Goal: Book appointment/travel/reservation

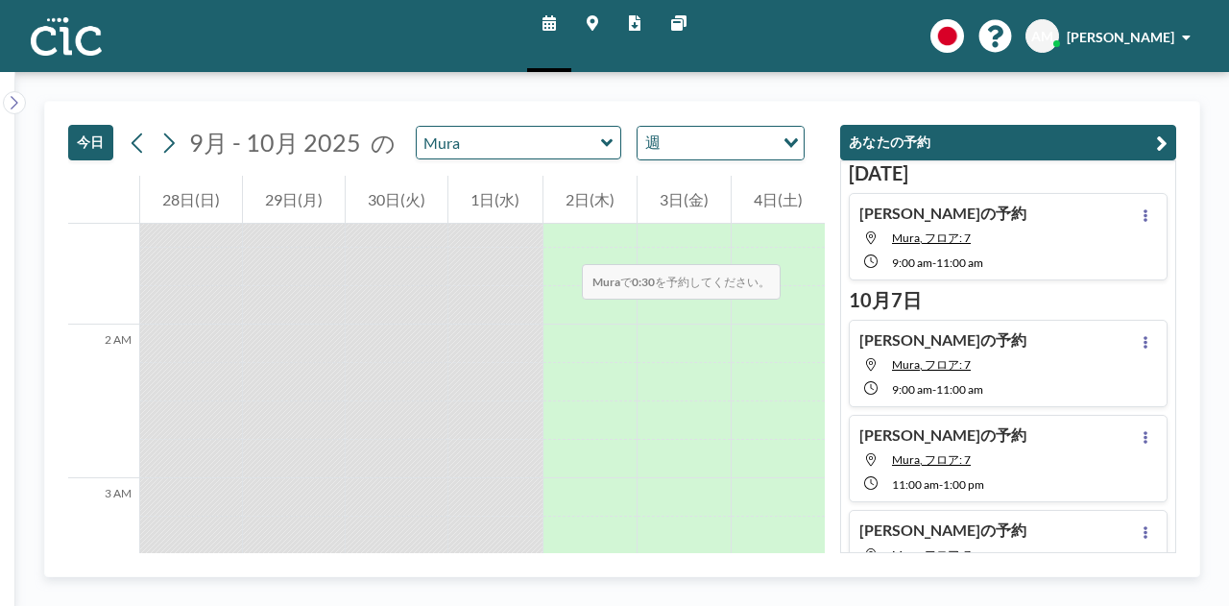
scroll to position [251, 0]
click at [557, 134] on input "text" at bounding box center [509, 143] width 184 height 32
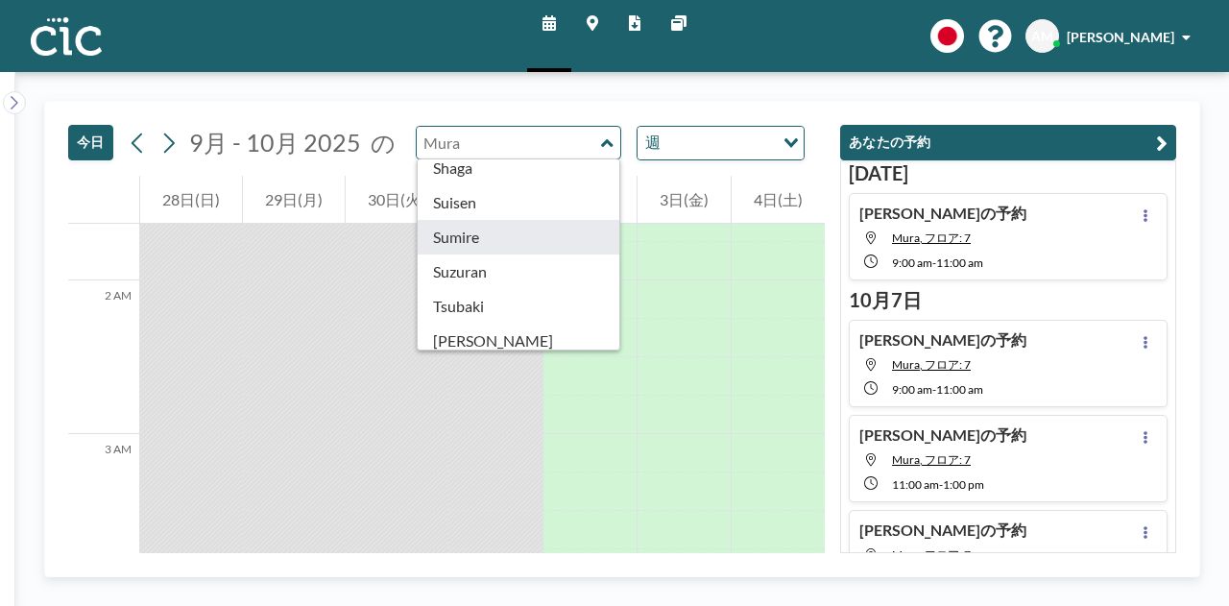
scroll to position [769, 0]
type input "Sumire"
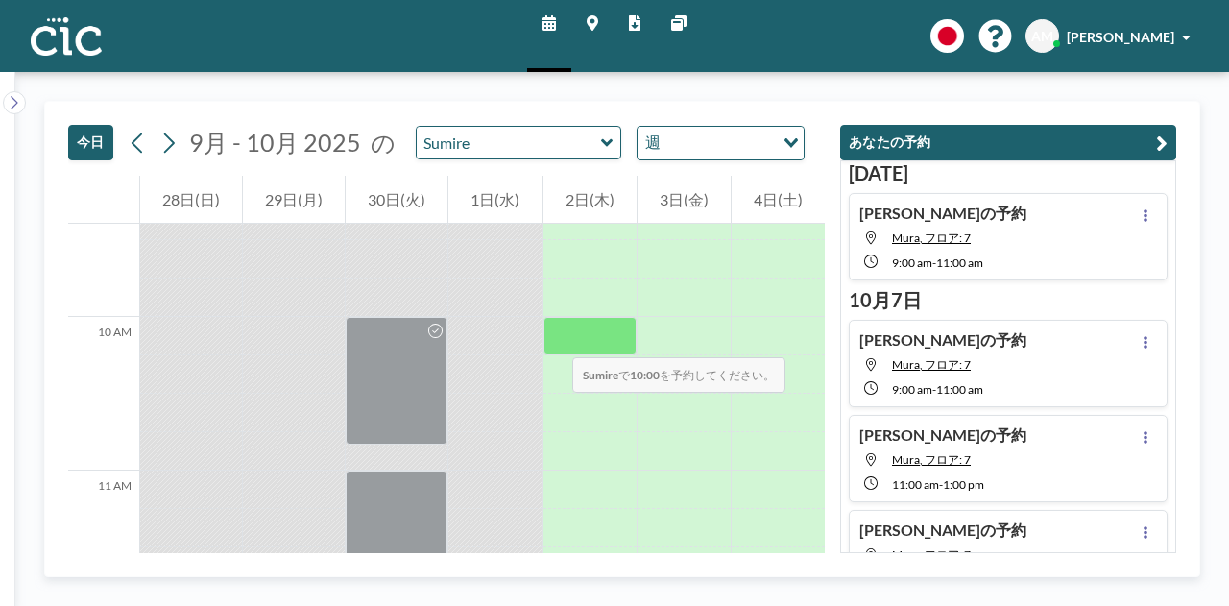
scroll to position [1444, 0]
click at [556, 332] on div at bounding box center [589, 335] width 93 height 38
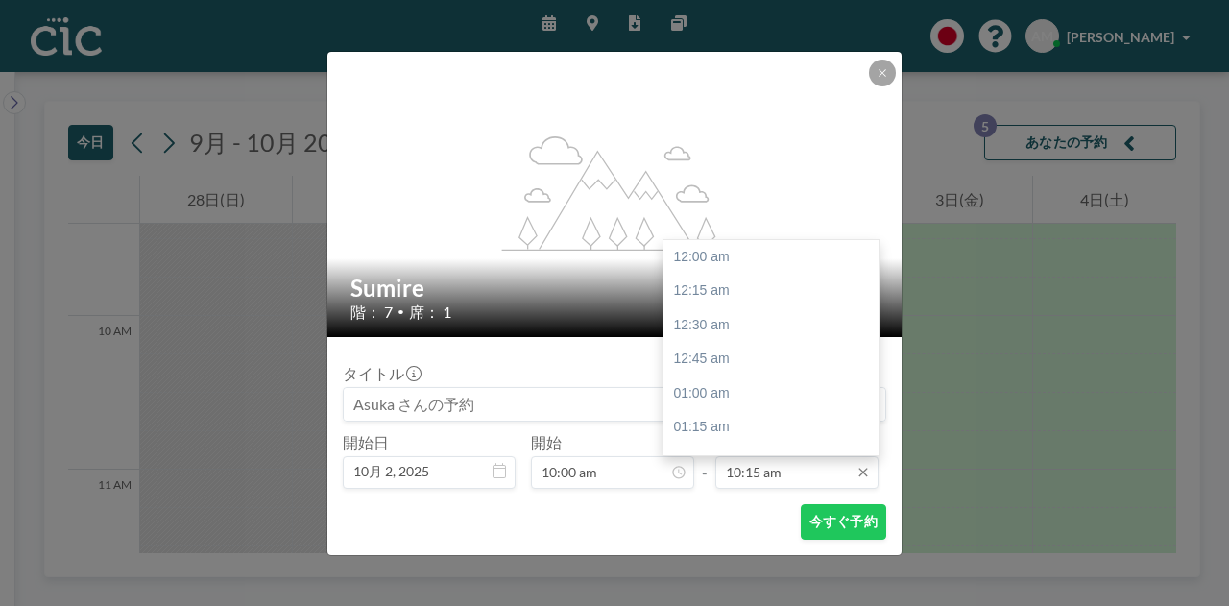
click at [786, 469] on input "10:15 am" at bounding box center [796, 472] width 163 height 33
click at [745, 394] on div "11:45 am" at bounding box center [775, 392] width 225 height 35
type input "11:45 am"
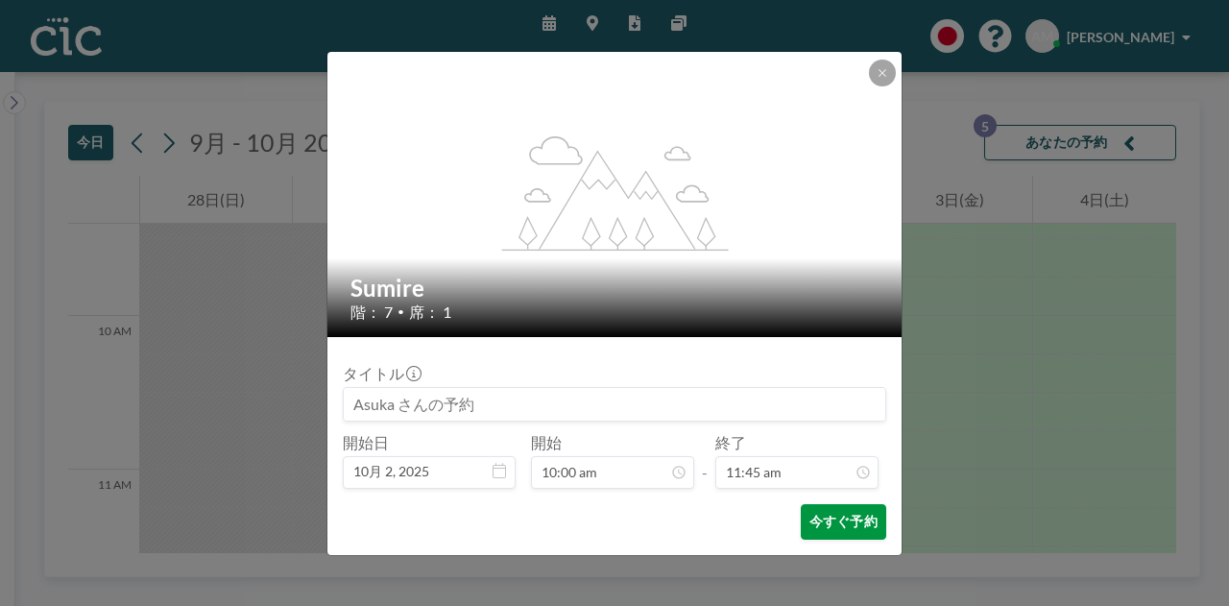
scroll to position [1606, 0]
click at [836, 527] on button "今すぐ予約" at bounding box center [843, 522] width 85 height 36
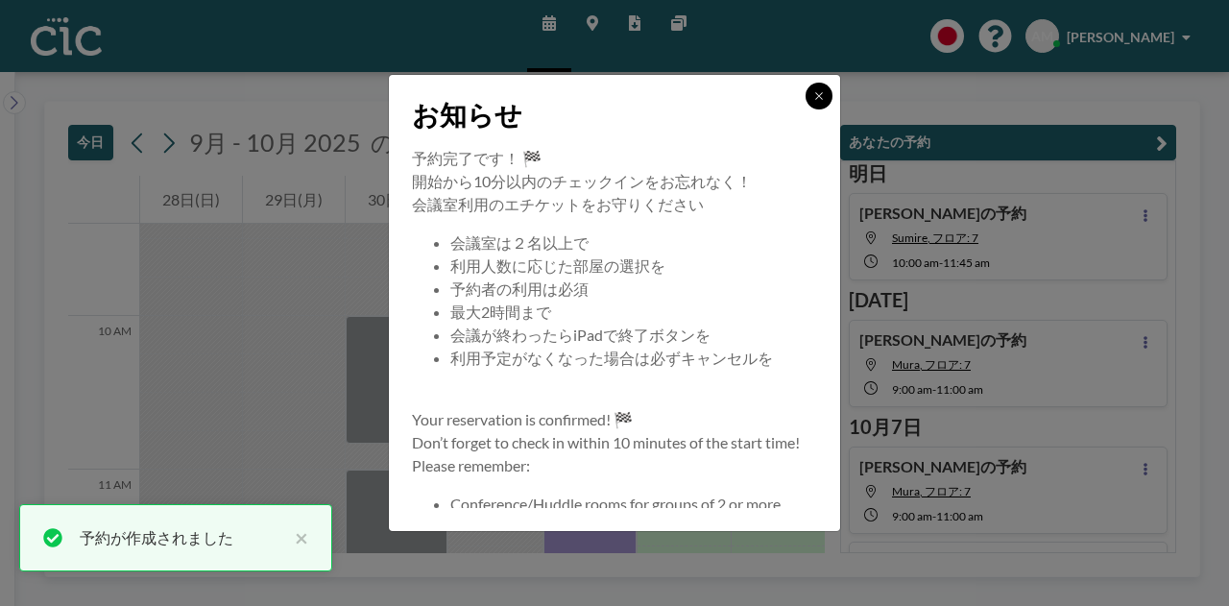
click at [826, 89] on button at bounding box center [818, 96] width 27 height 27
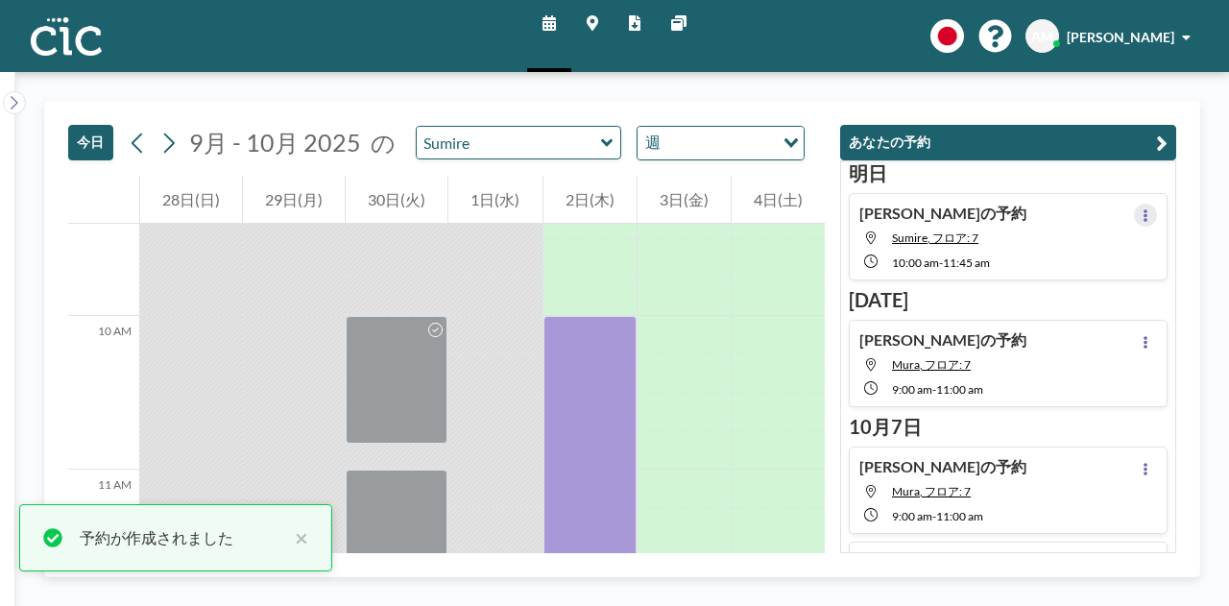
click at [1138, 203] on button at bounding box center [1145, 214] width 23 height 23
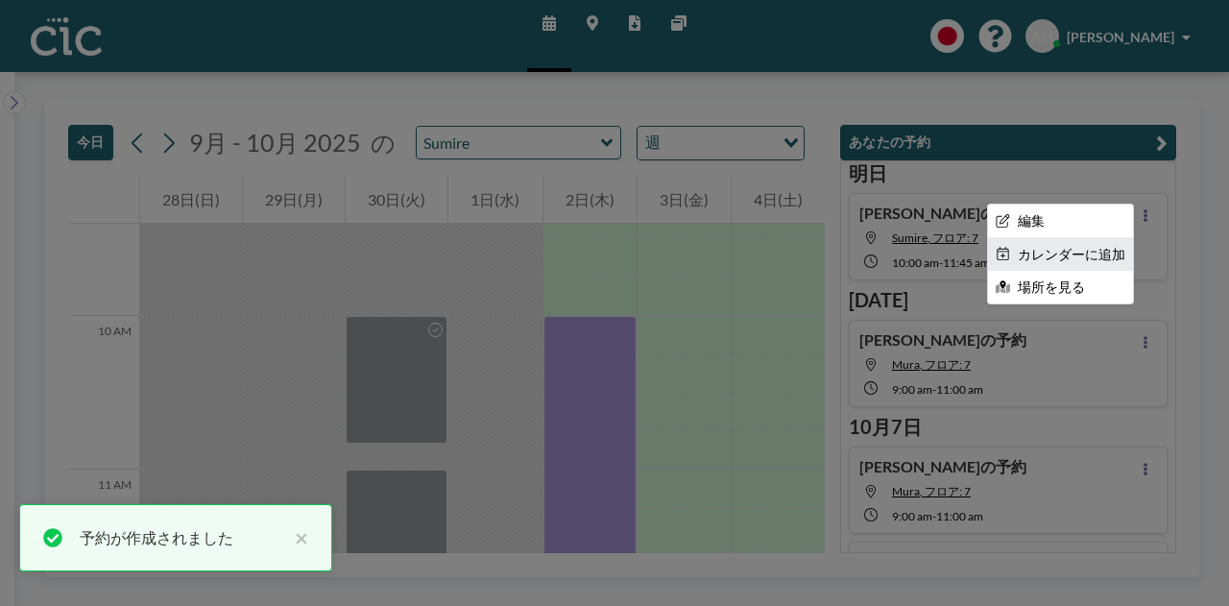
click at [1060, 251] on li "カレンダーに追加" at bounding box center [1060, 254] width 145 height 33
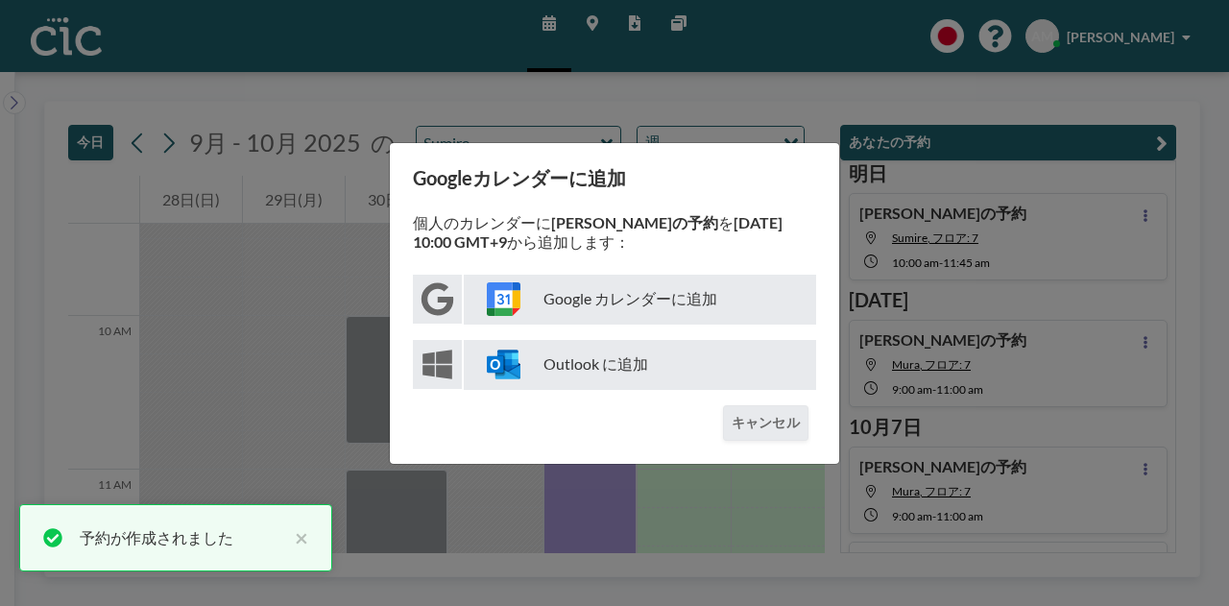
click at [653, 294] on p "Google カレンダーに追加" at bounding box center [640, 300] width 352 height 50
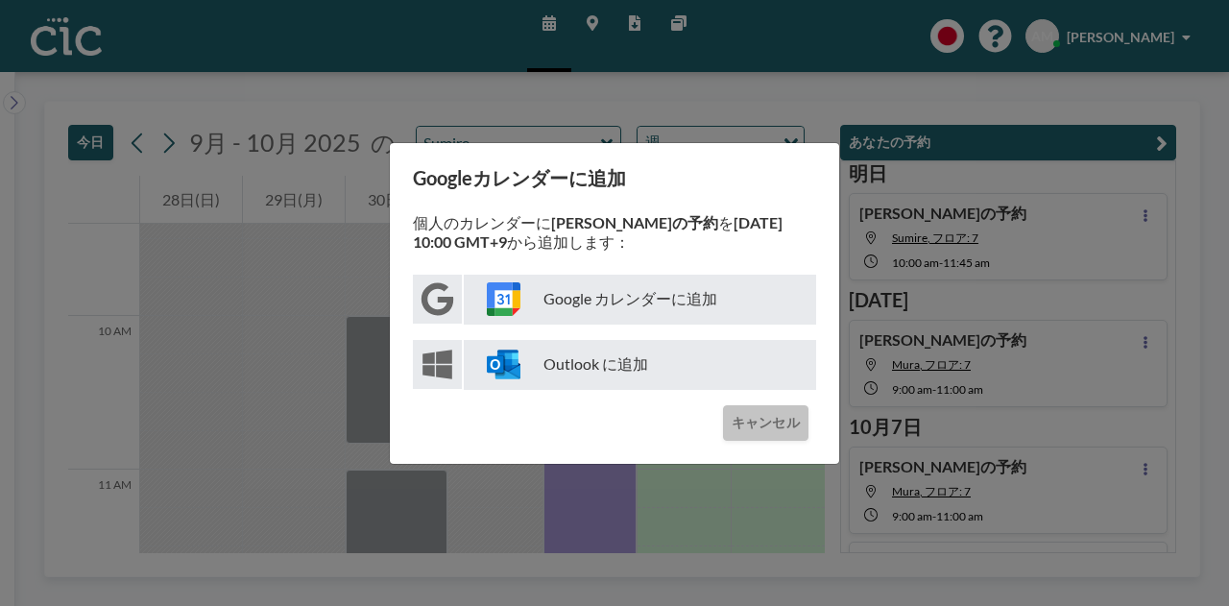
click at [754, 418] on button "キャンセル" at bounding box center [765, 423] width 85 height 36
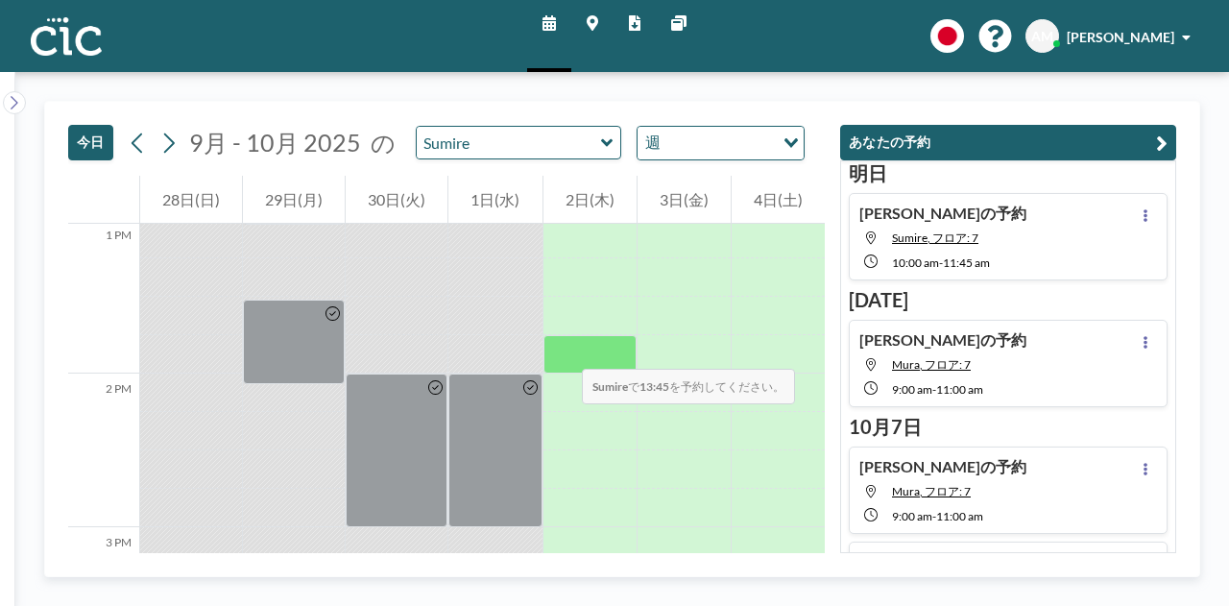
scroll to position [2204, 0]
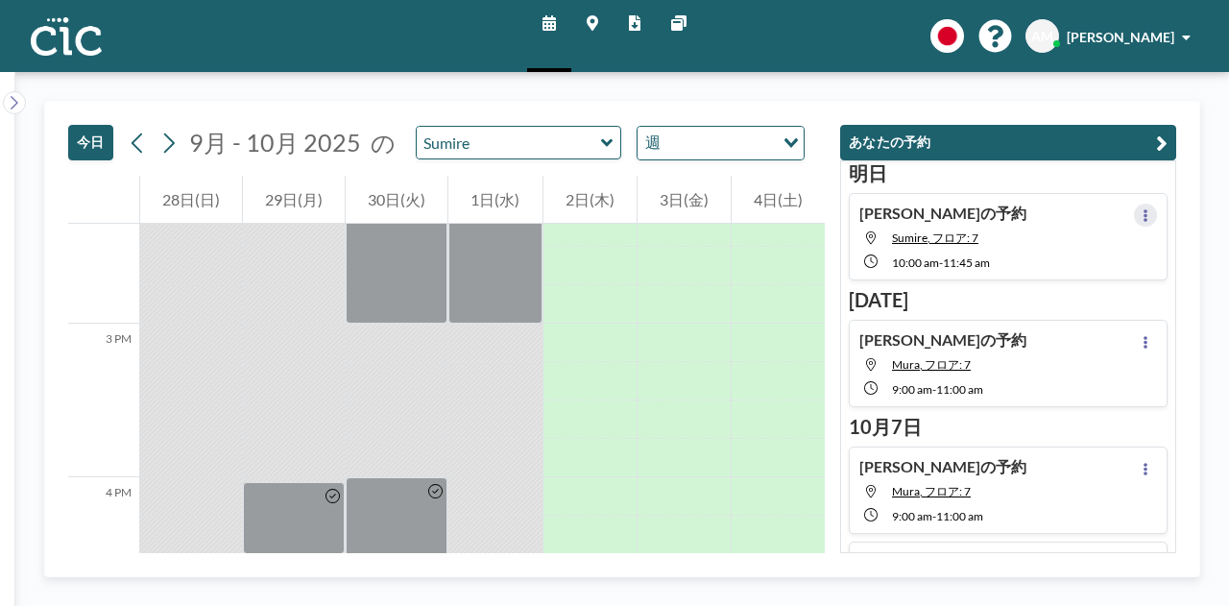
click at [1140, 211] on button at bounding box center [1145, 214] width 23 height 23
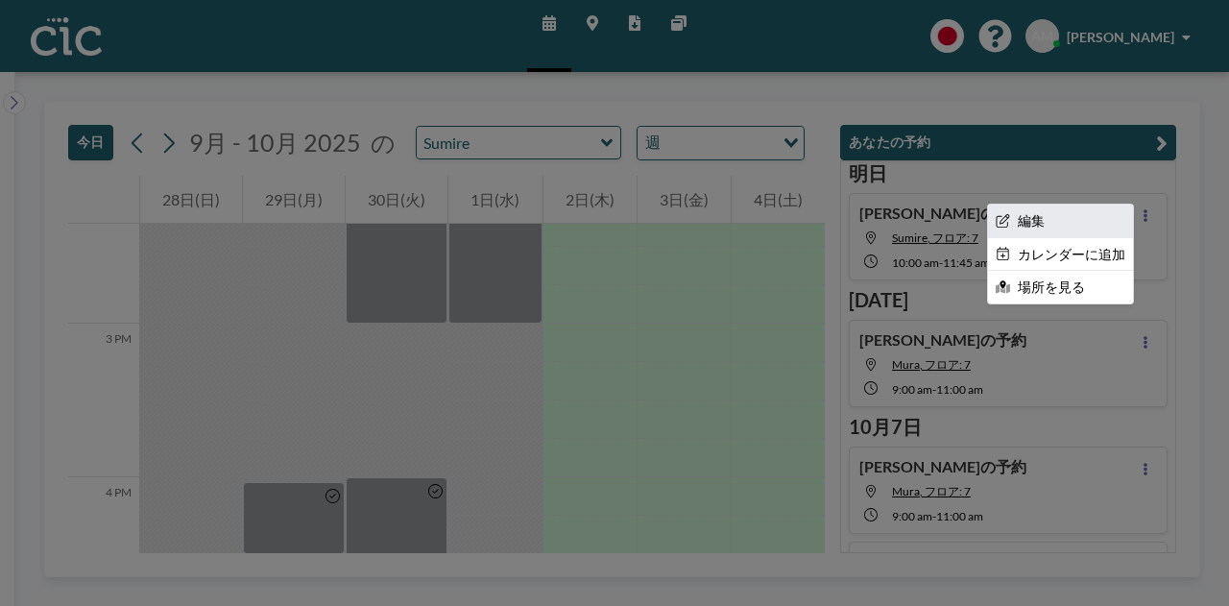
click at [1040, 222] on li "編集" at bounding box center [1060, 220] width 145 height 33
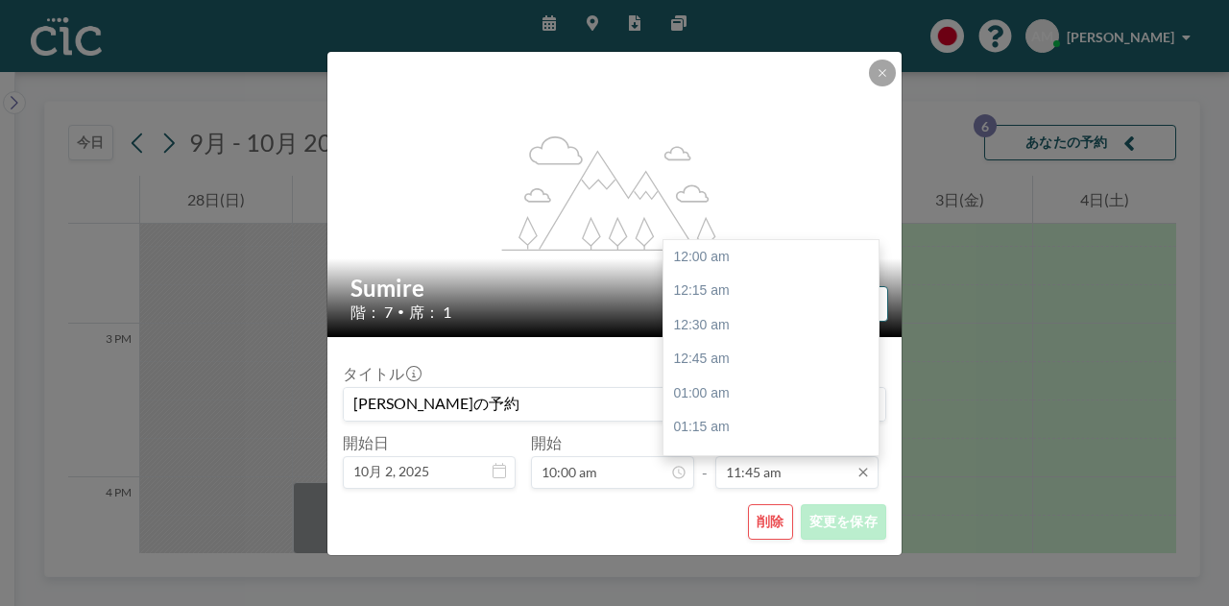
scroll to position [1606, 0]
click at [787, 481] on input "11:45 am" at bounding box center [796, 472] width 163 height 33
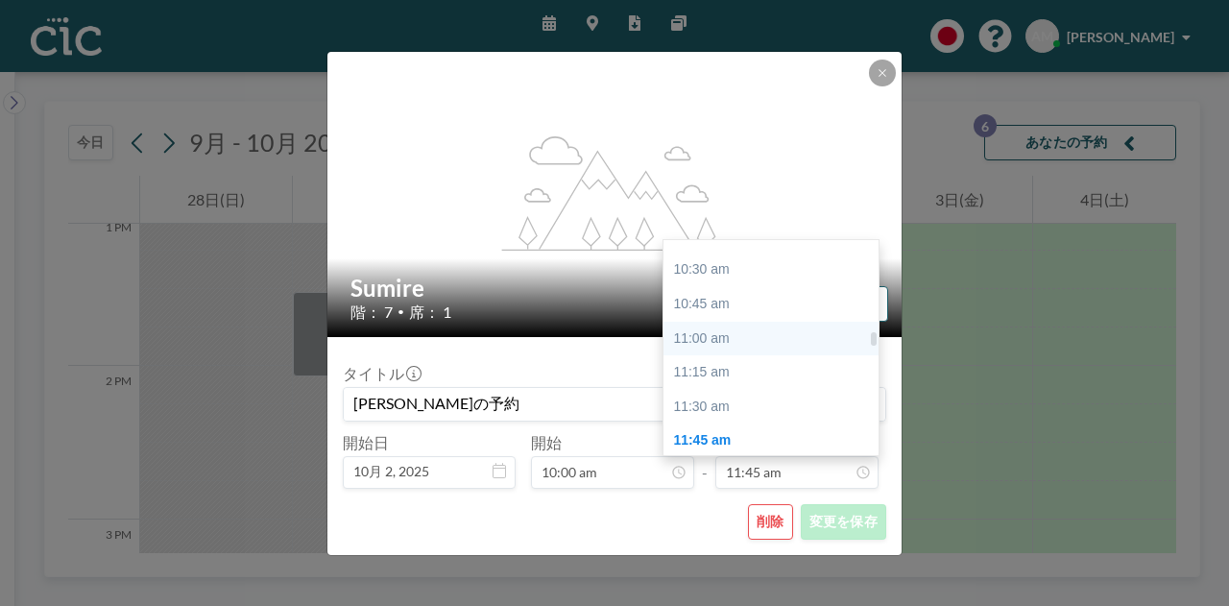
scroll to position [1420, 0]
click at [742, 318] on div "10:45 am" at bounding box center [775, 306] width 225 height 35
type input "10:45 am"
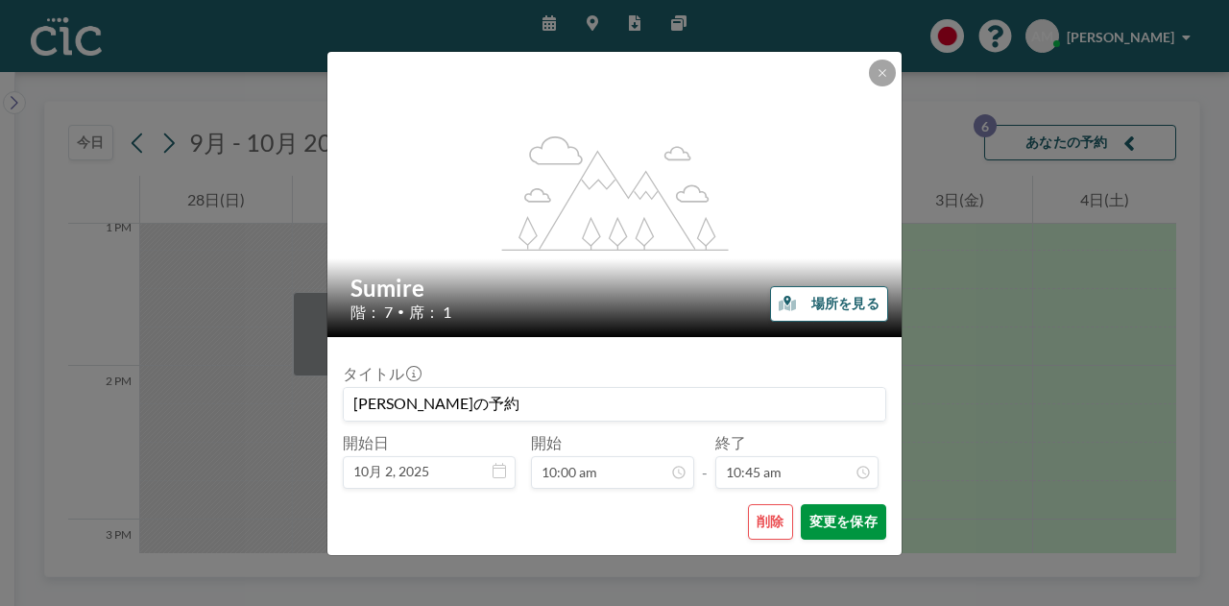
scroll to position [0, 0]
click at [856, 517] on button "変更を保存" at bounding box center [843, 522] width 85 height 36
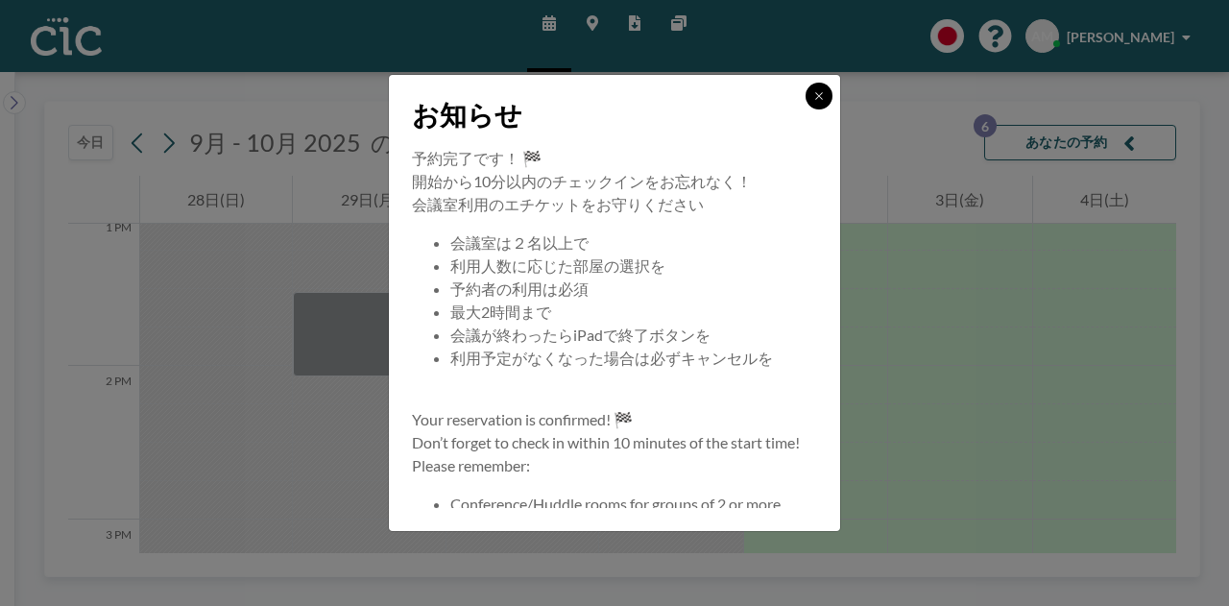
click at [817, 94] on icon at bounding box center [818, 95] width 7 height 7
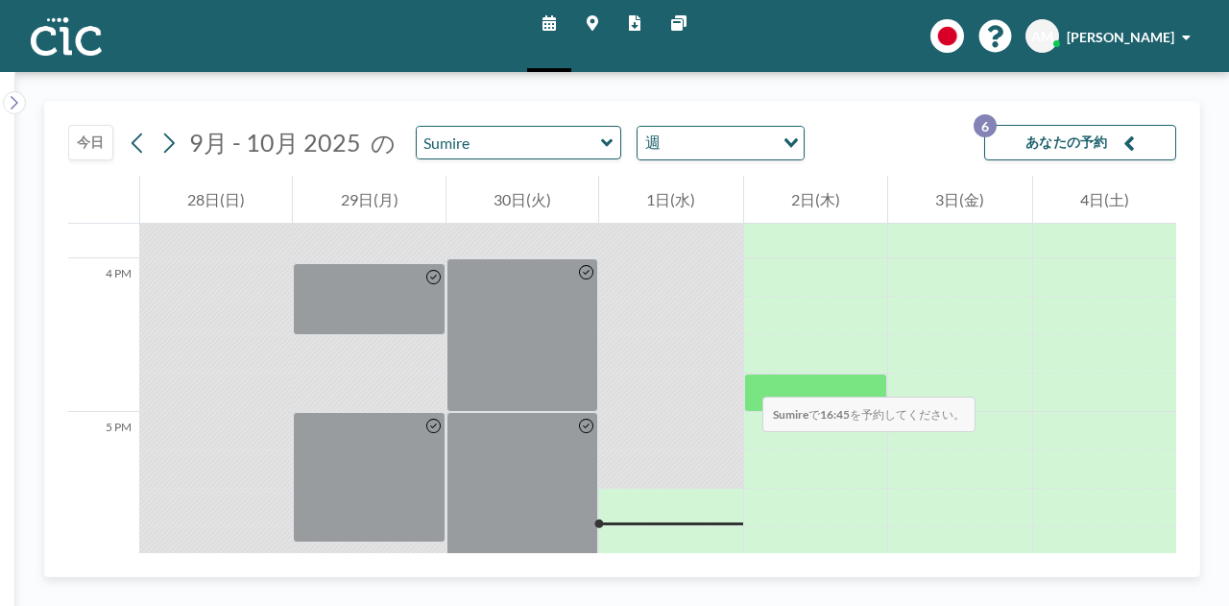
scroll to position [2415, 0]
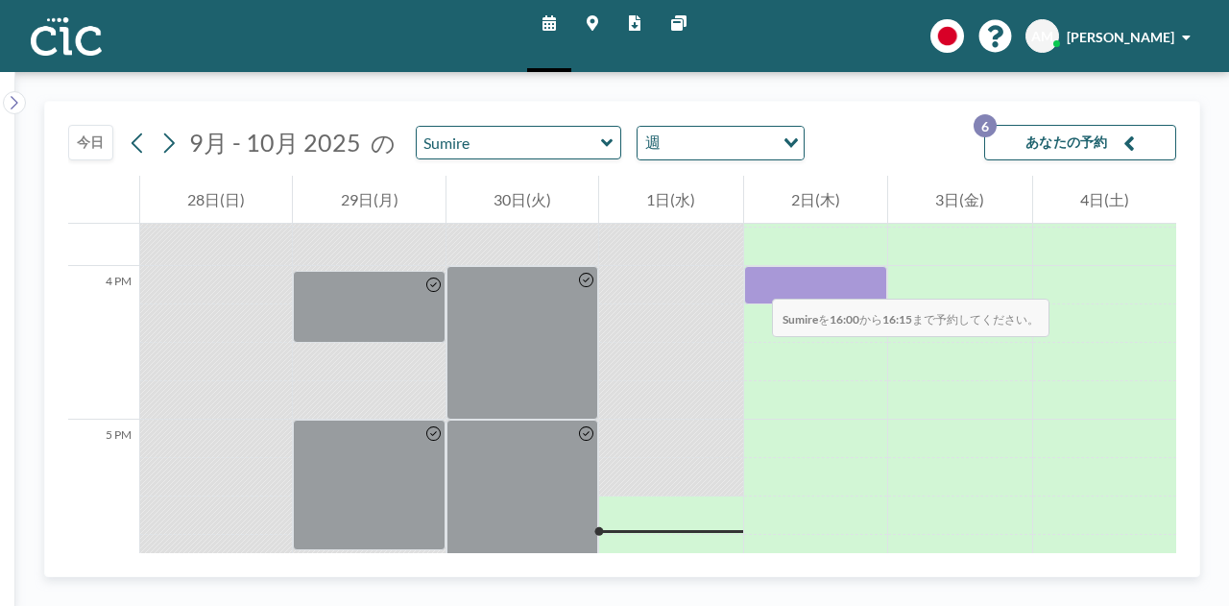
click at [753, 279] on div at bounding box center [815, 285] width 143 height 38
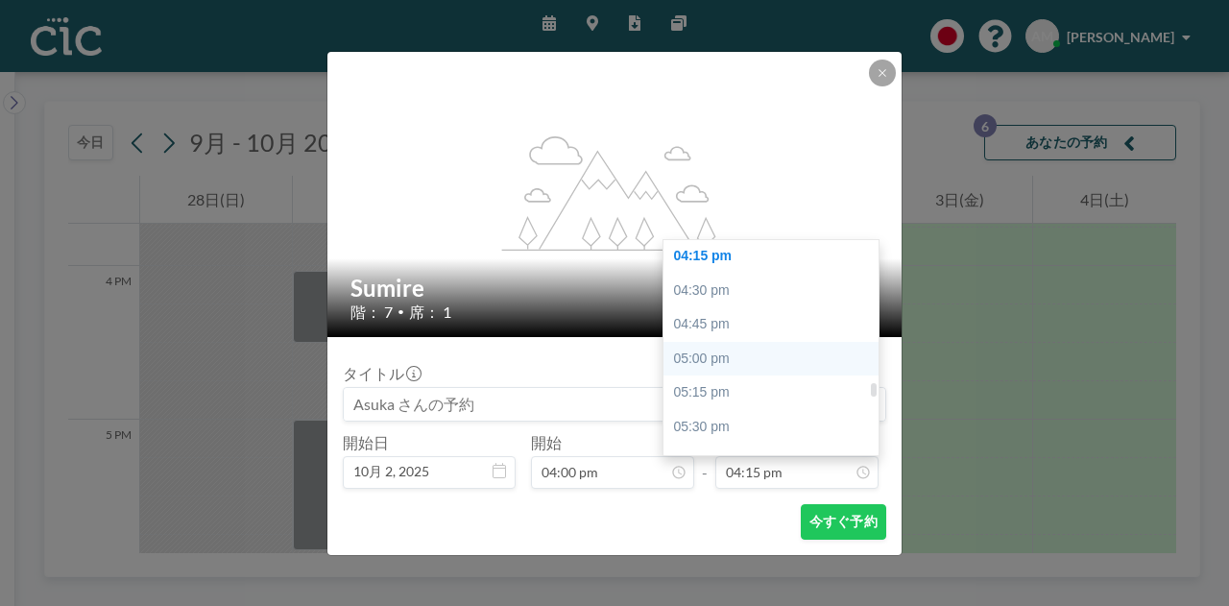
scroll to position [2223, 0]
click at [766, 398] on div "05:15 pm" at bounding box center [775, 390] width 225 height 35
click at [760, 477] on input "05:15 pm" at bounding box center [796, 472] width 163 height 33
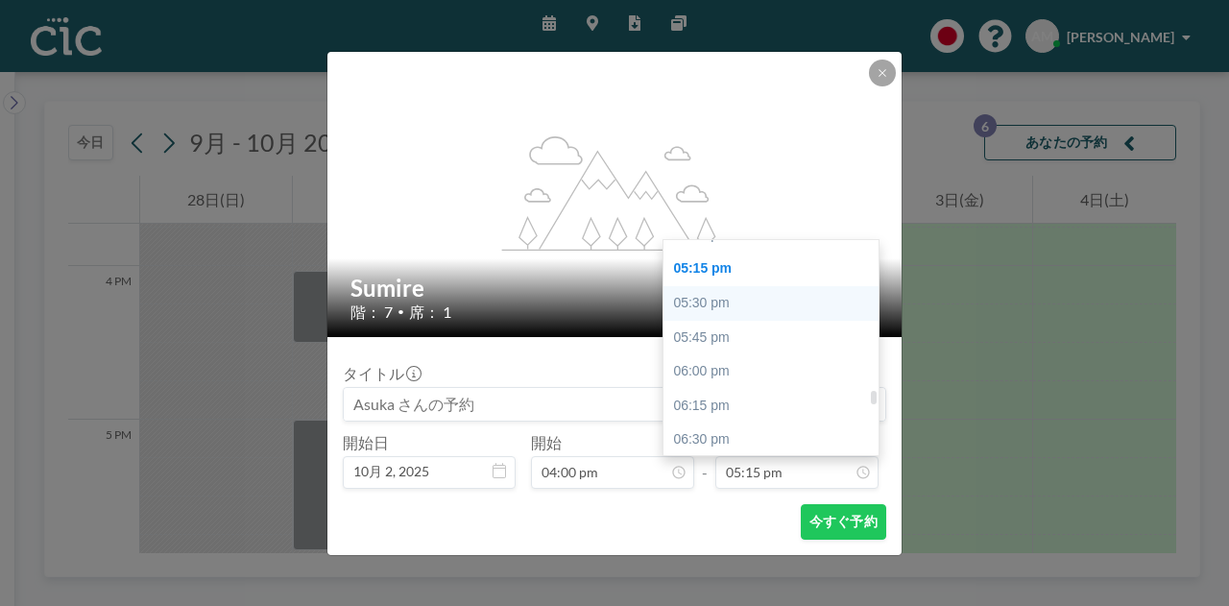
scroll to position [2344, 0]
click at [768, 314] on div "05:30 pm" at bounding box center [775, 304] width 225 height 35
type input "05:30 pm"
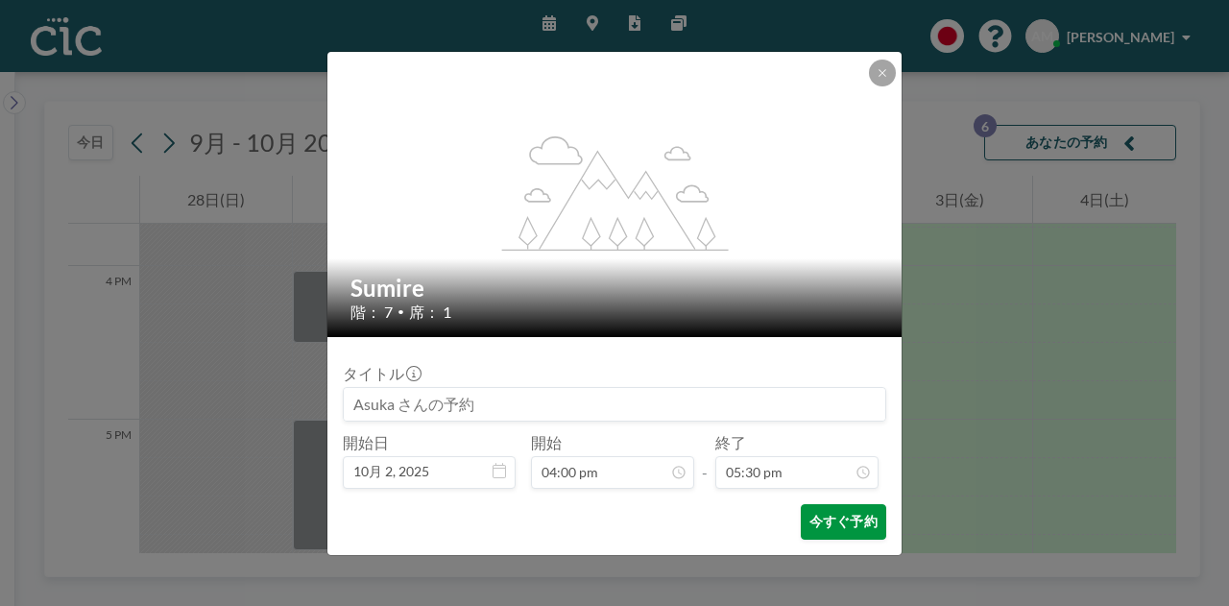
scroll to position [2392, 0]
click at [841, 520] on button "今すぐ予約" at bounding box center [843, 522] width 85 height 36
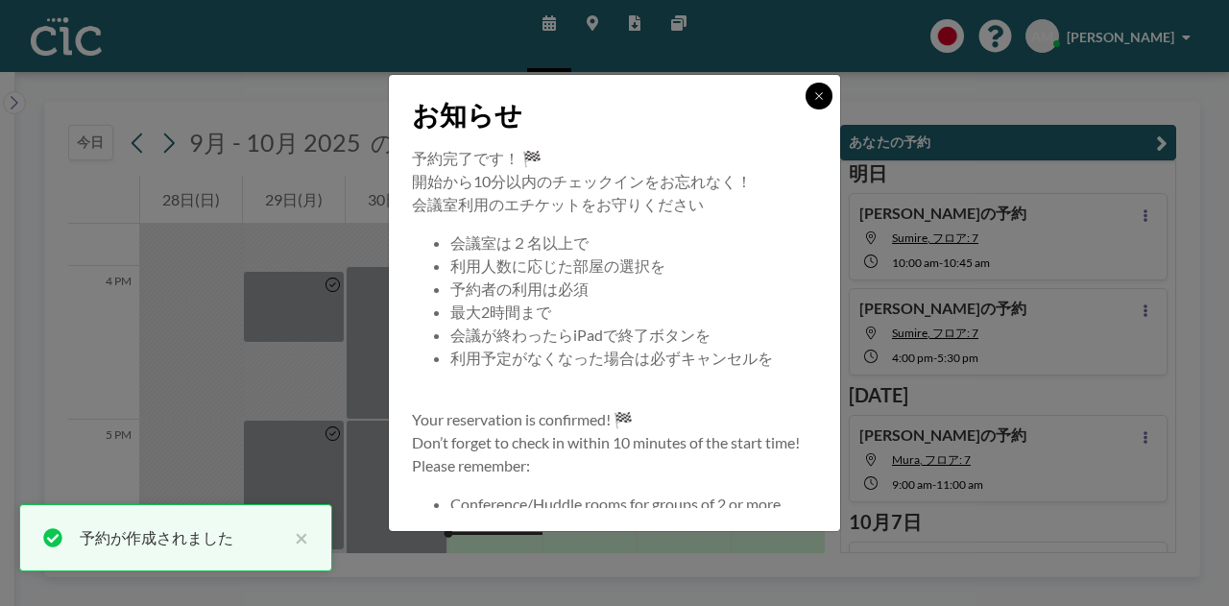
click at [824, 99] on icon at bounding box center [819, 96] width 12 height 12
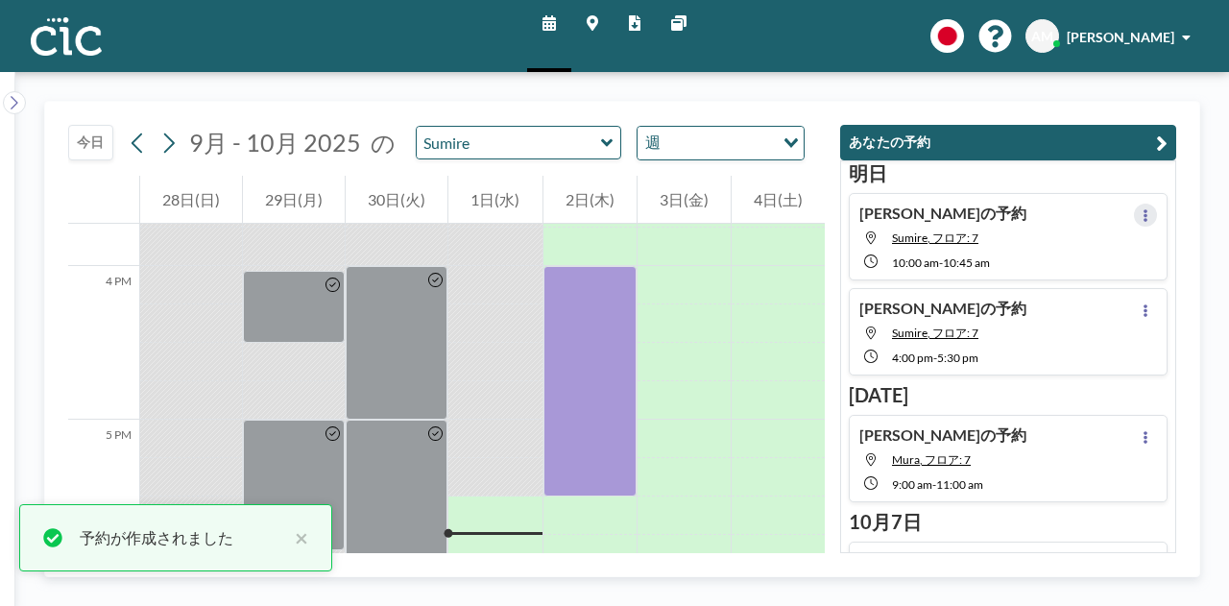
click at [1134, 212] on button at bounding box center [1145, 214] width 23 height 23
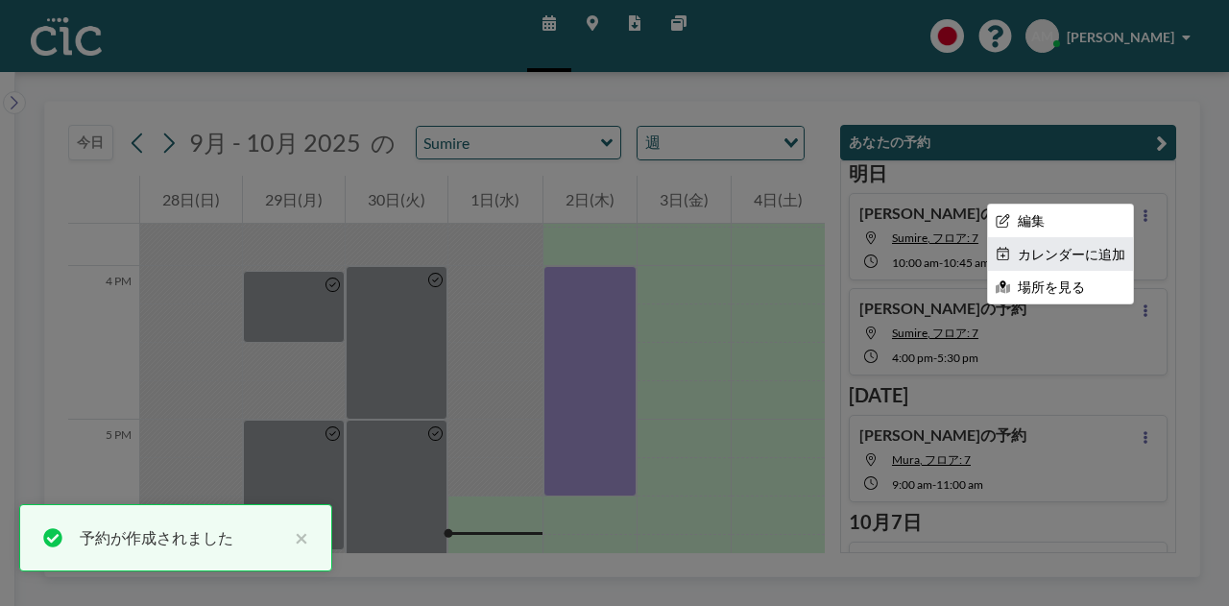
click at [1044, 259] on li "カレンダーに追加" at bounding box center [1060, 254] width 145 height 33
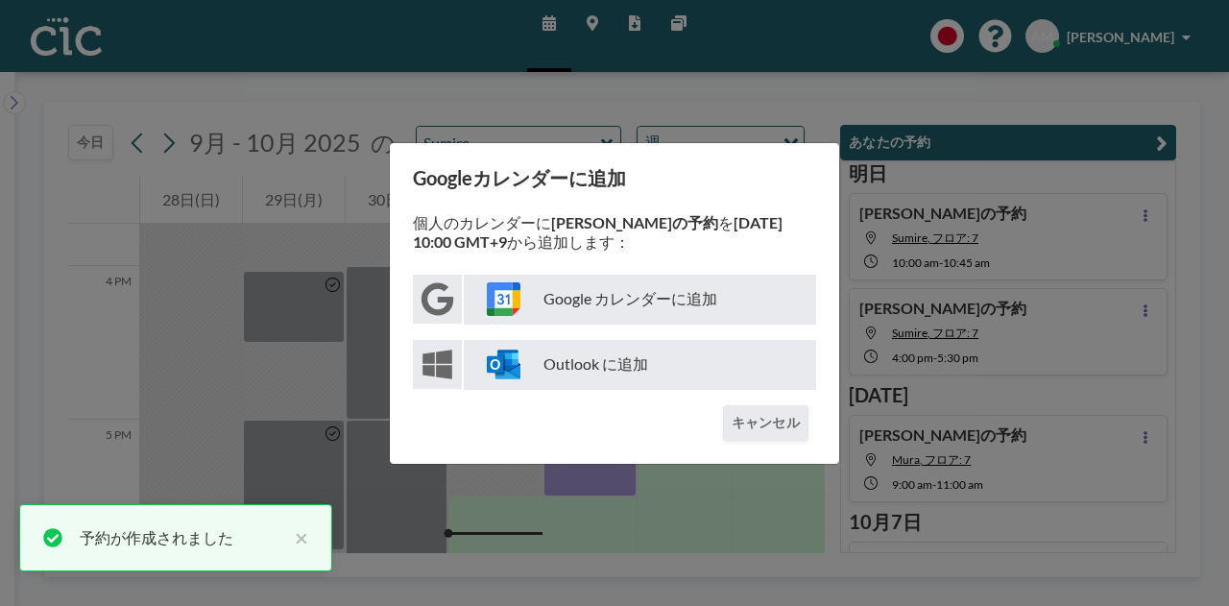
click at [632, 291] on p "Google カレンダーに追加" at bounding box center [640, 300] width 352 height 50
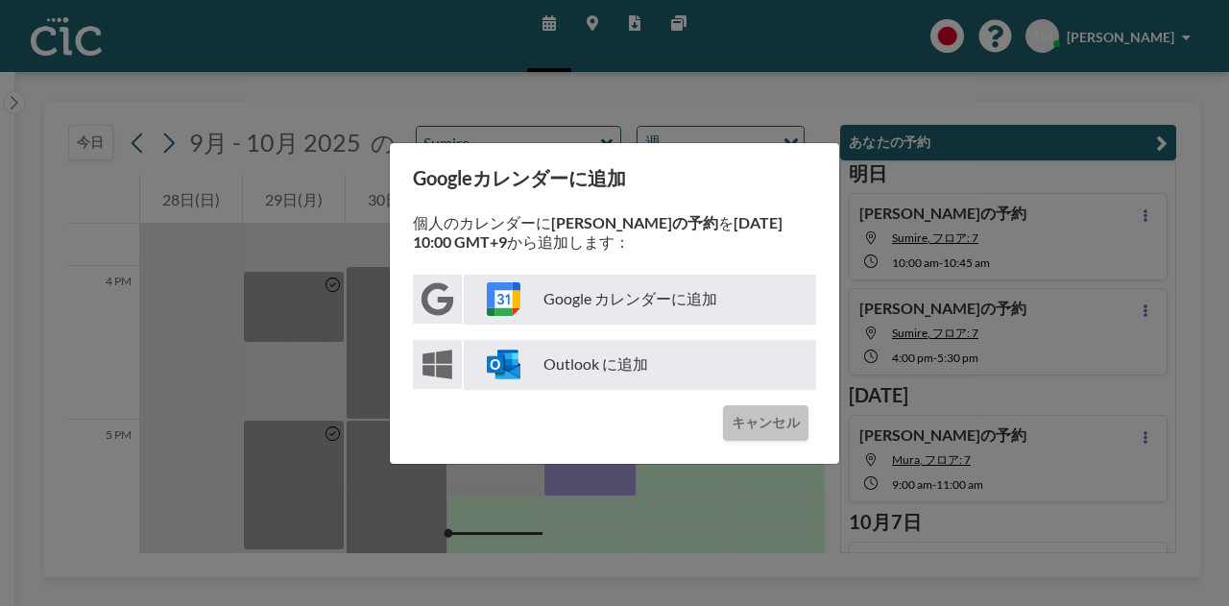
click at [768, 431] on button "キャンセル" at bounding box center [765, 423] width 85 height 36
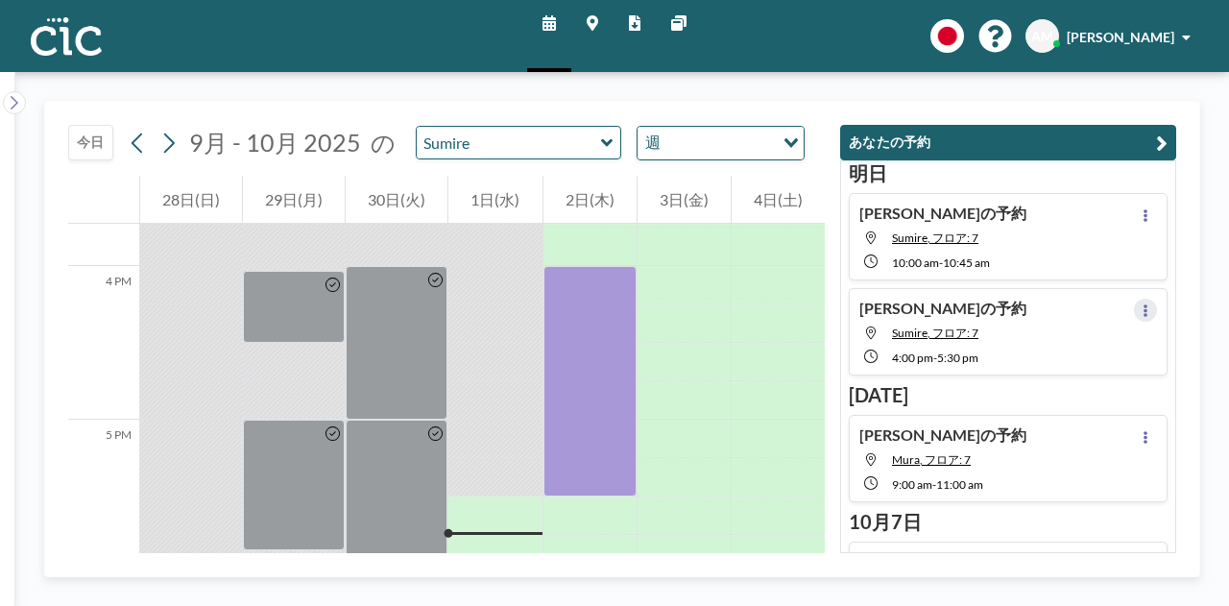
click at [1134, 300] on button at bounding box center [1145, 310] width 23 height 23
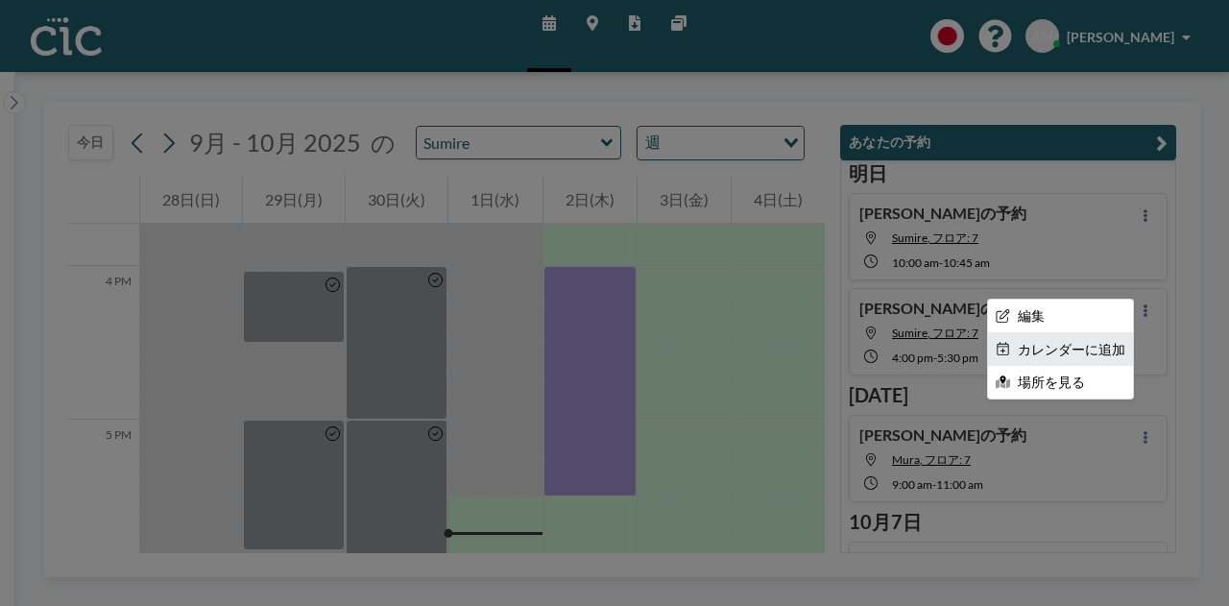
click at [1026, 350] on li "カレンダーに追加" at bounding box center [1060, 349] width 145 height 33
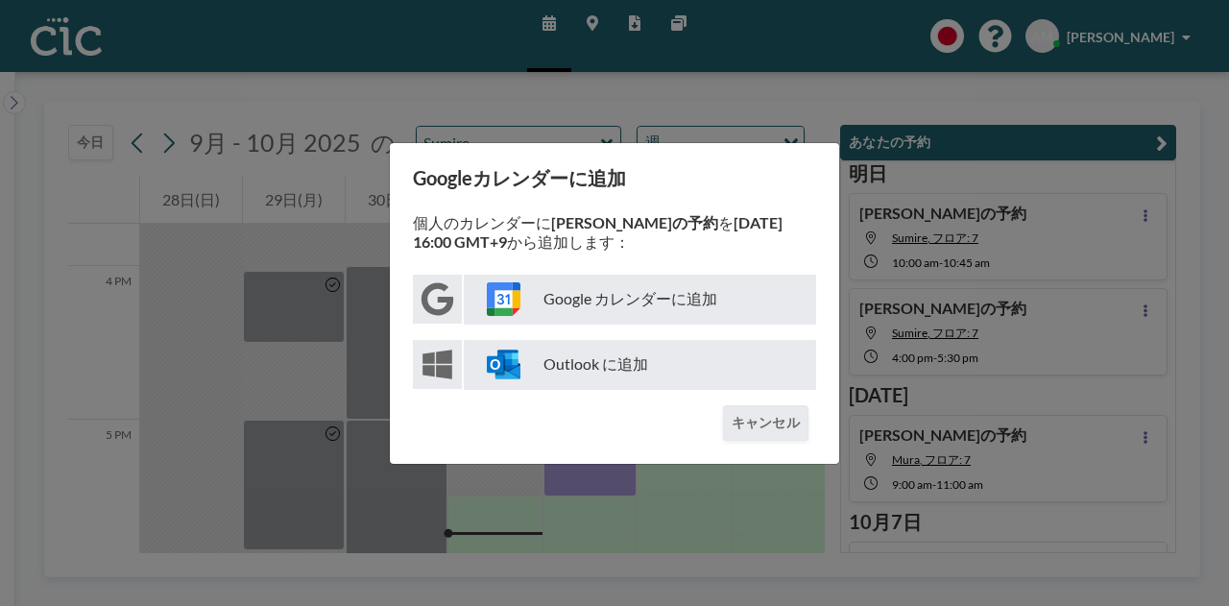
click at [581, 307] on p "Google カレンダーに追加" at bounding box center [640, 300] width 352 height 50
